Goal: Information Seeking & Learning: Stay updated

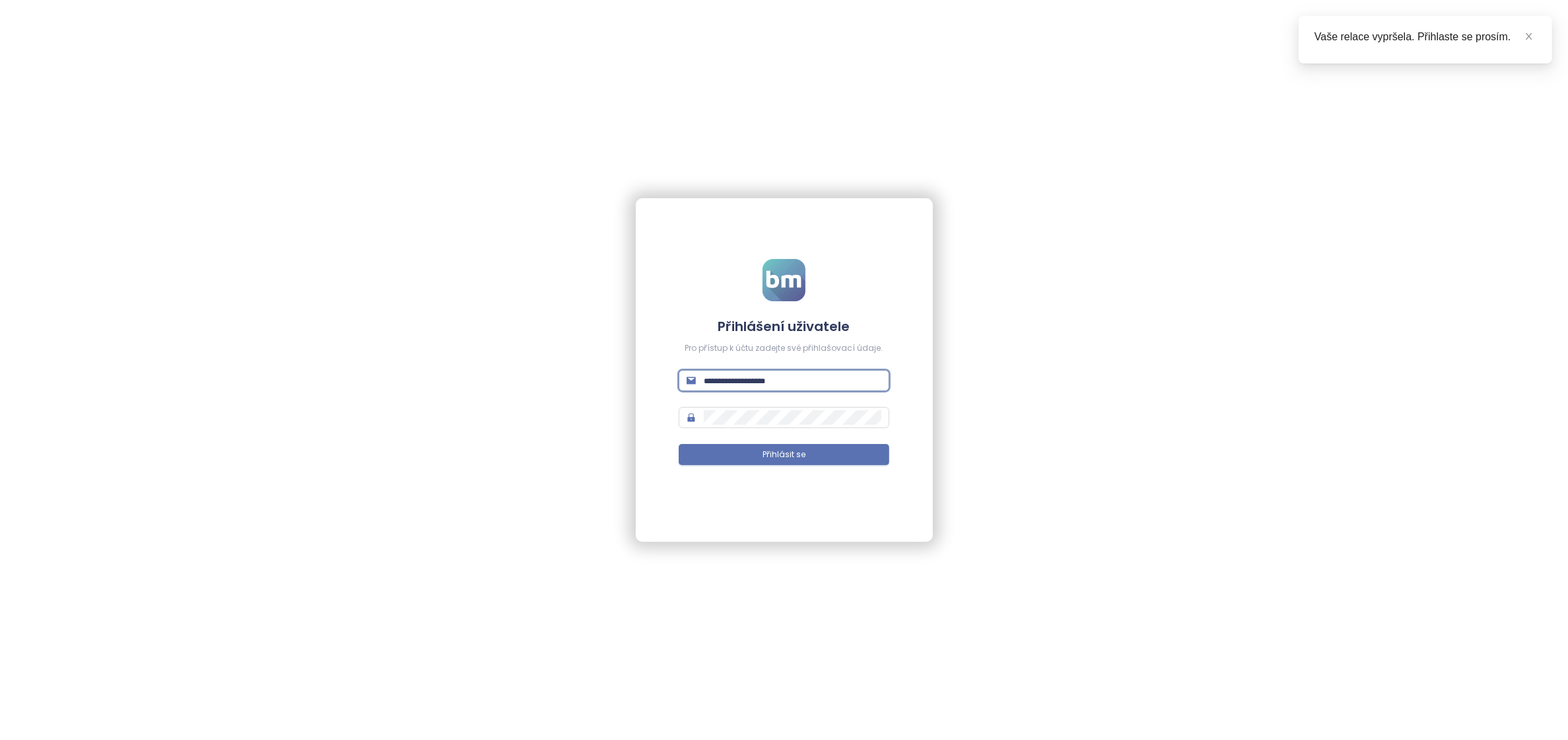
type input "**********"
click at [784, 454] on button "Přihlásit se" at bounding box center [784, 454] width 211 height 21
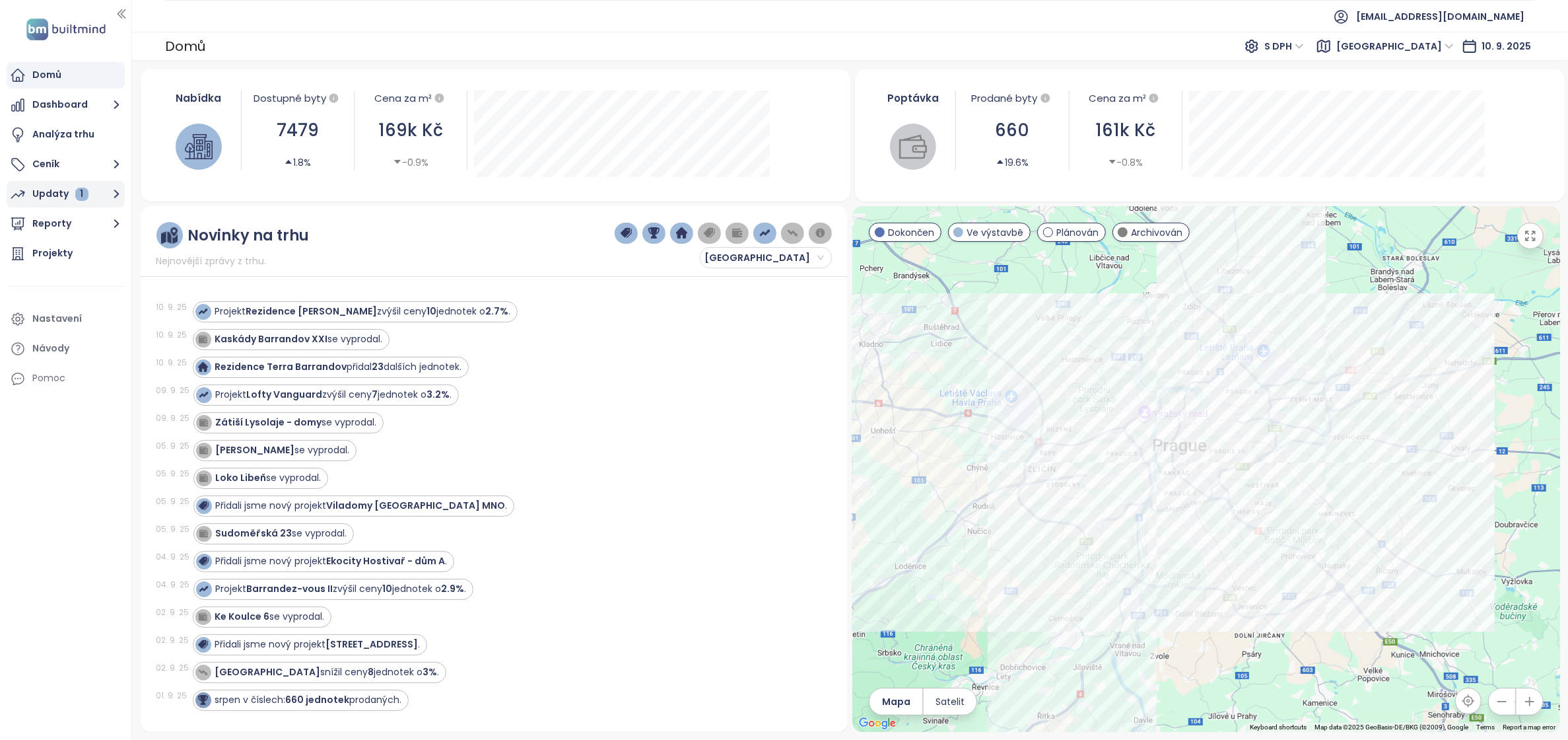
click at [69, 199] on div "Updaty 1" at bounding box center [60, 194] width 56 height 17
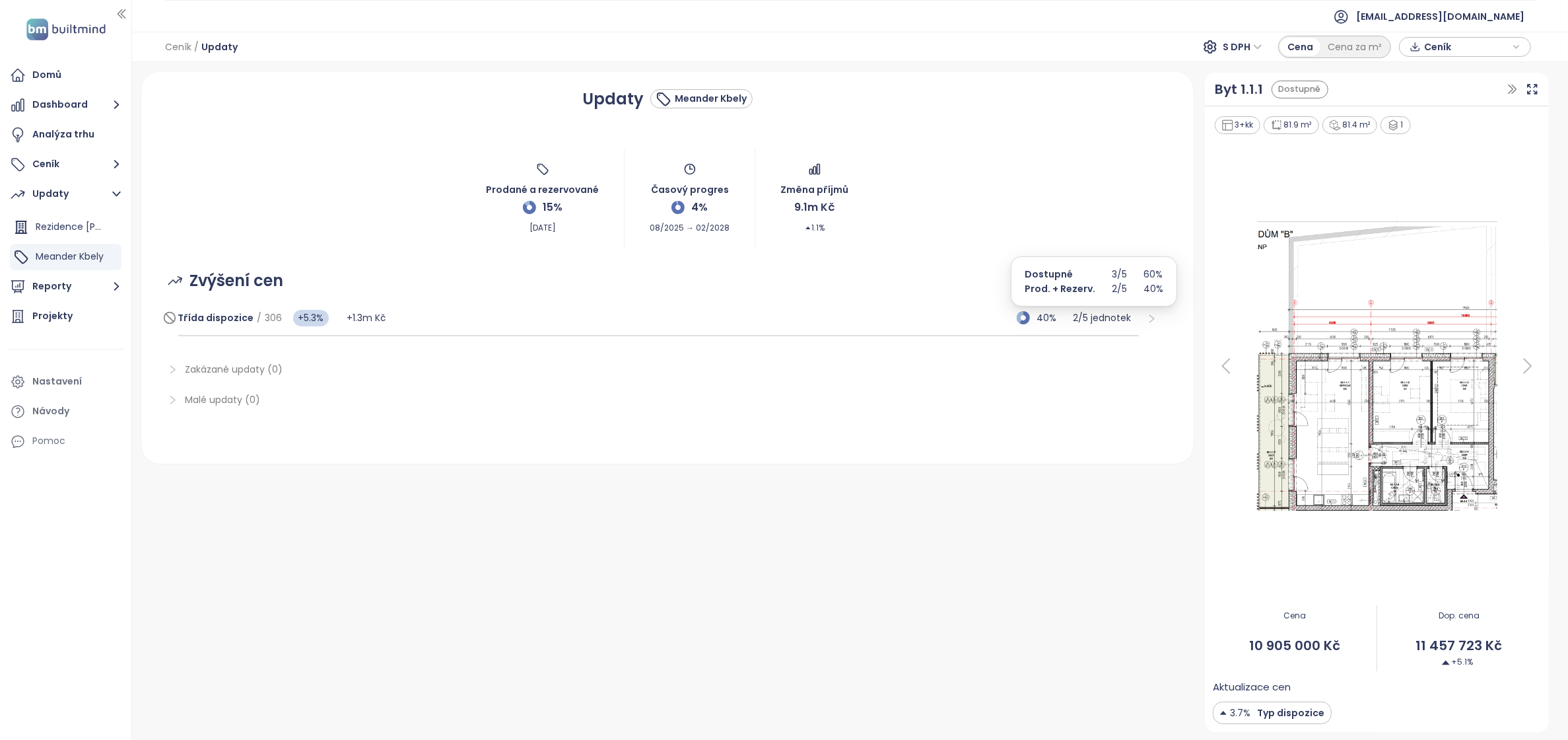
click at [1085, 319] on p "2 / 5 jednotek" at bounding box center [1106, 318] width 66 height 15
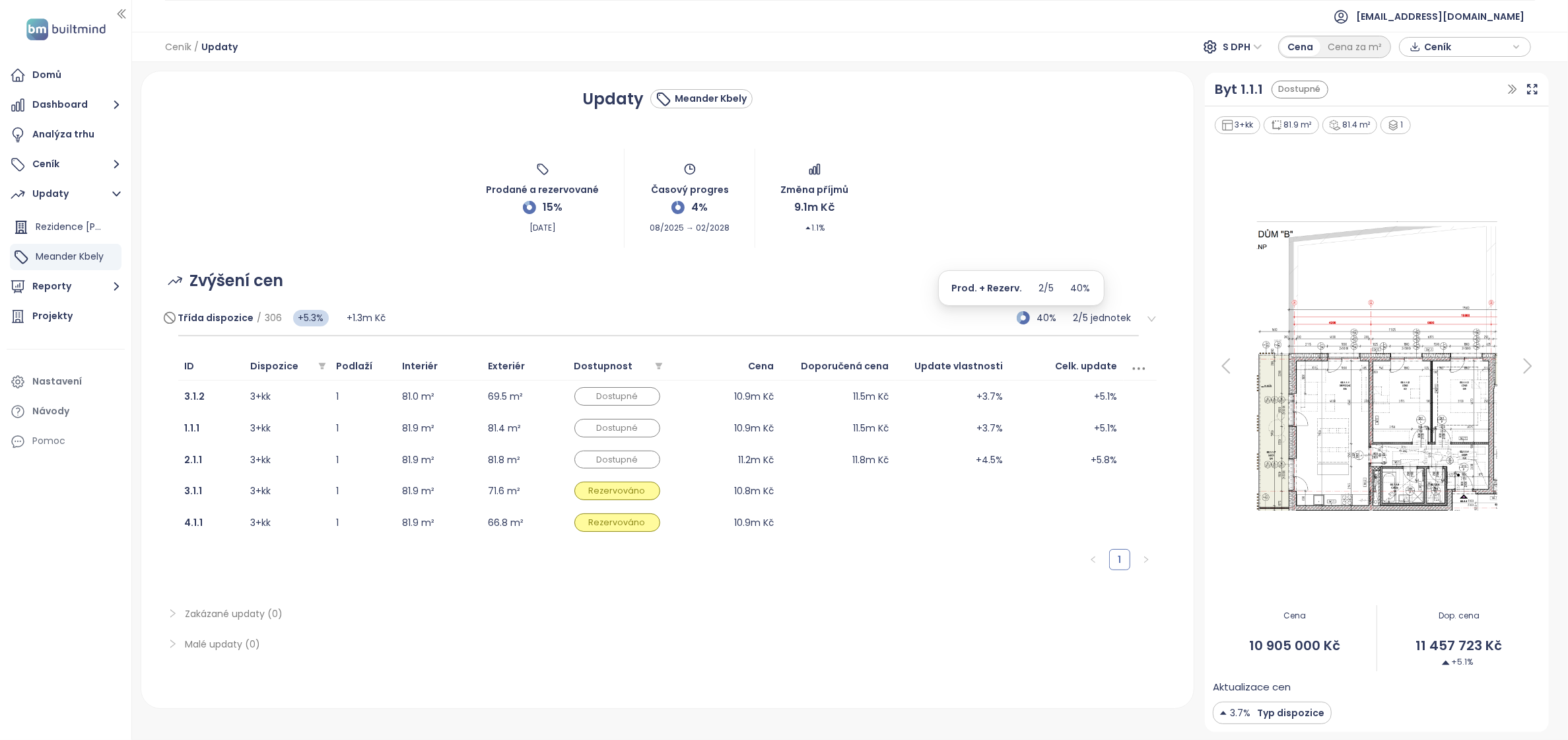
click at [1017, 319] on icon at bounding box center [1024, 318] width 13 height 13
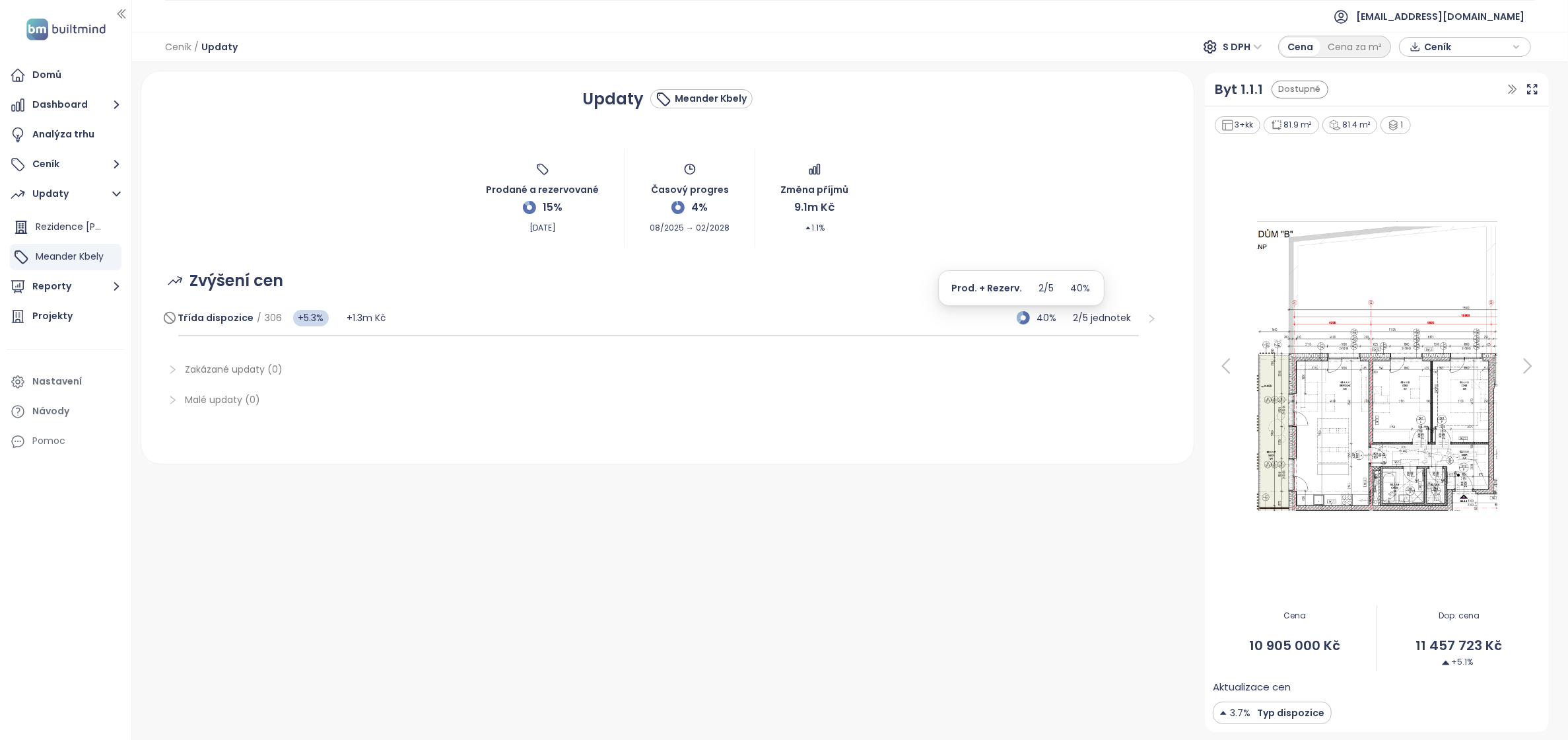
click at [1017, 319] on icon at bounding box center [1024, 318] width 13 height 13
